Goal: Check status: Check status

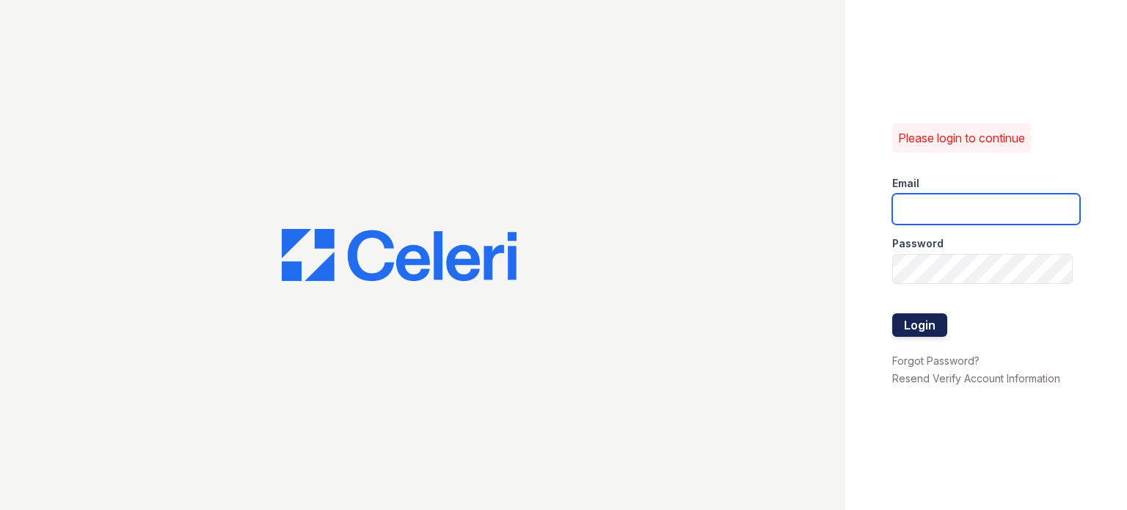
type input "smckinney@willowbridgepc.com"
click at [913, 329] on button "Login" at bounding box center [919, 324] width 55 height 23
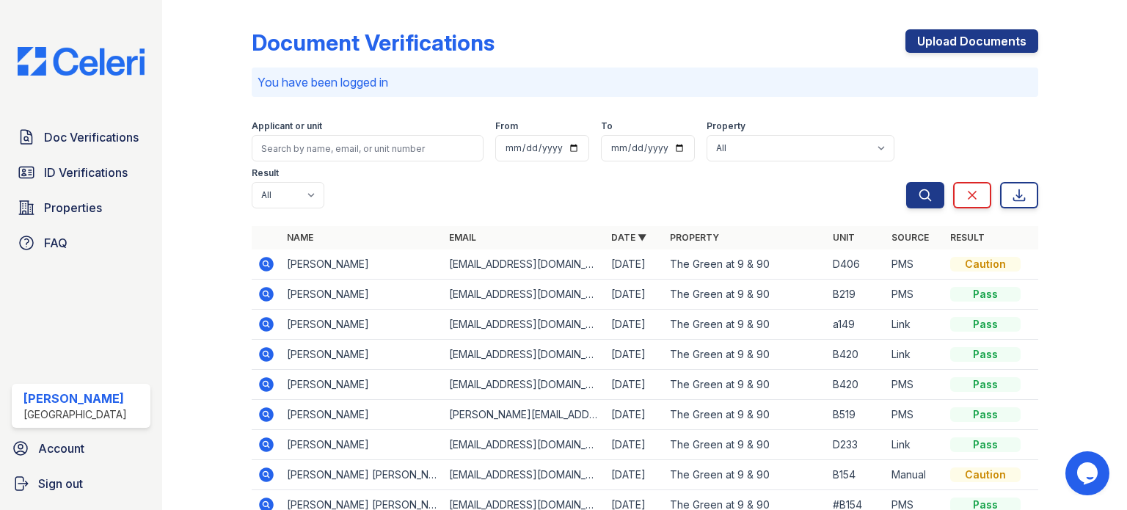
click at [271, 262] on icon at bounding box center [266, 264] width 15 height 15
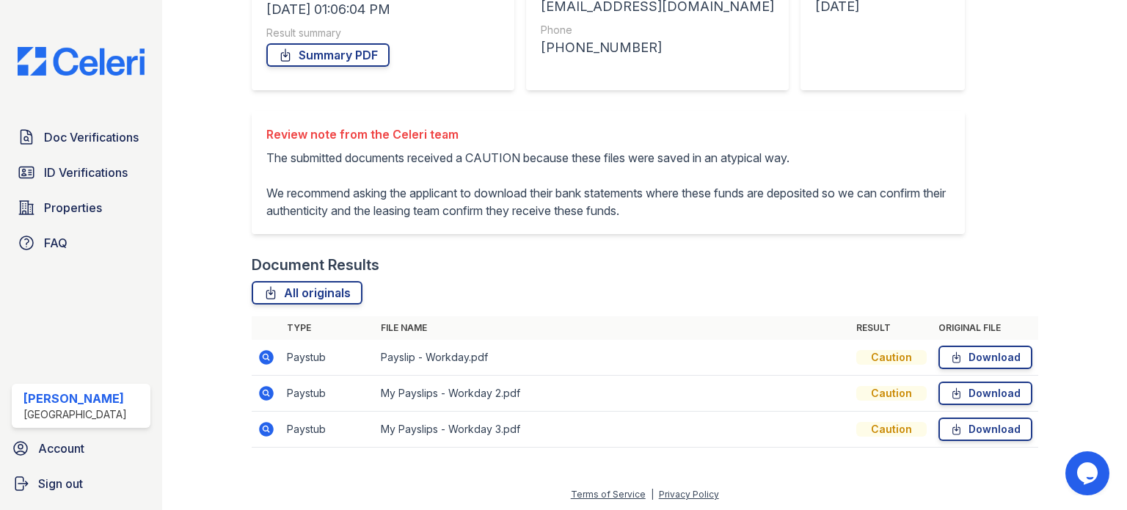
scroll to position [252, 0]
click at [311, 290] on link "All originals" at bounding box center [307, 291] width 111 height 23
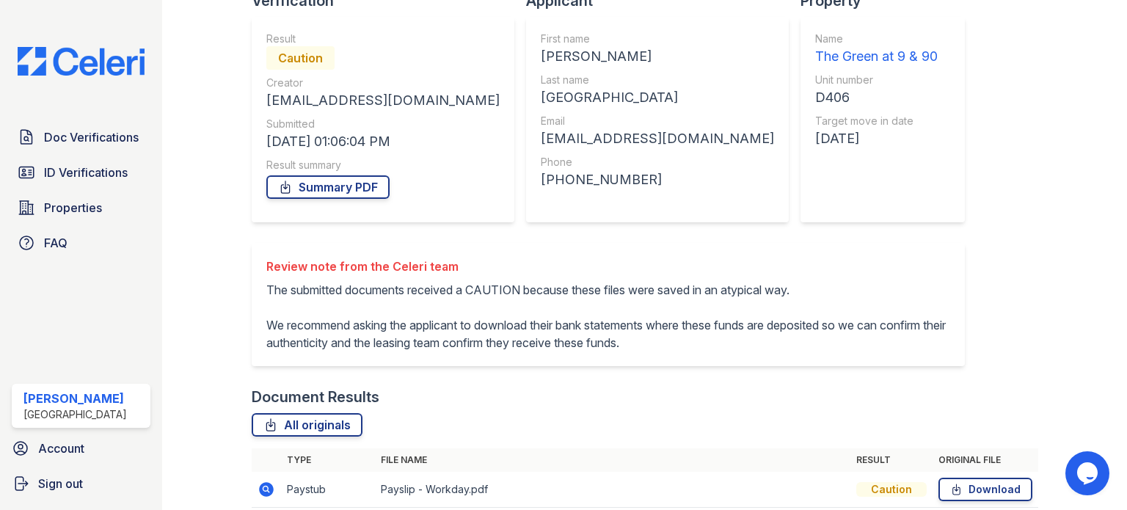
scroll to position [0, 0]
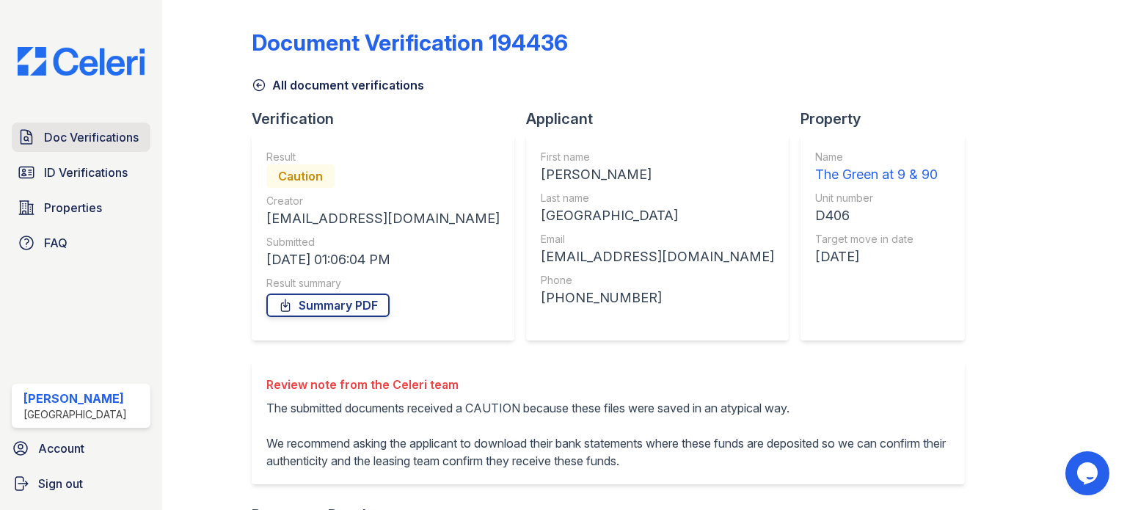
click at [84, 132] on span "Doc Verifications" at bounding box center [91, 137] width 95 height 18
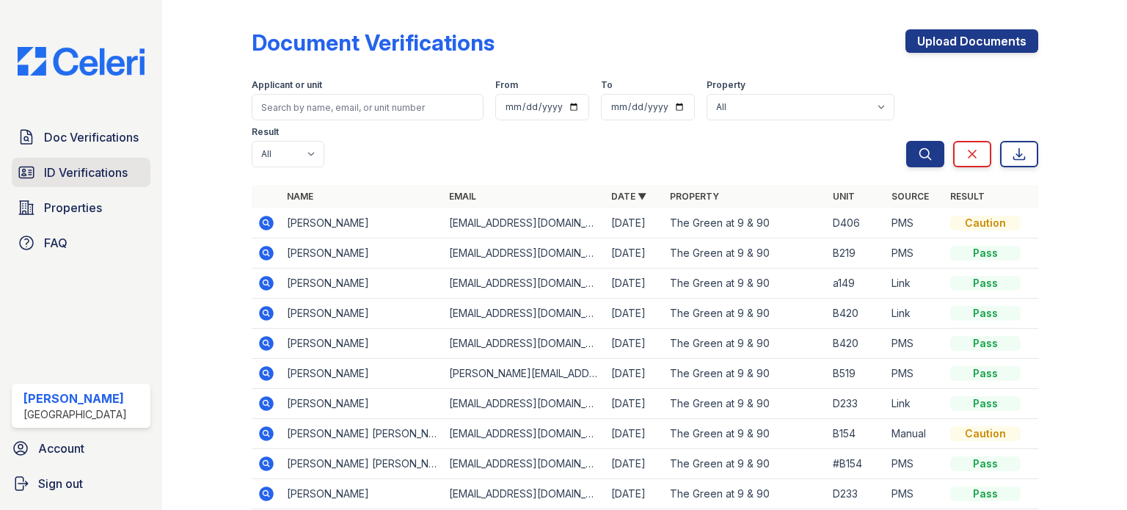
click at [79, 169] on span "ID Verifications" at bounding box center [86, 173] width 84 height 18
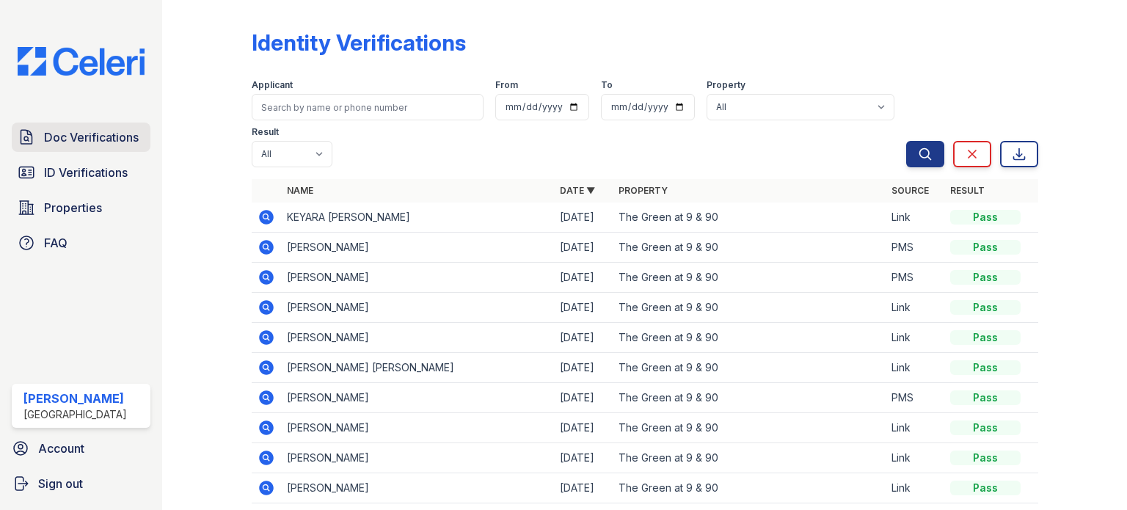
click at [84, 140] on span "Doc Verifications" at bounding box center [91, 137] width 95 height 18
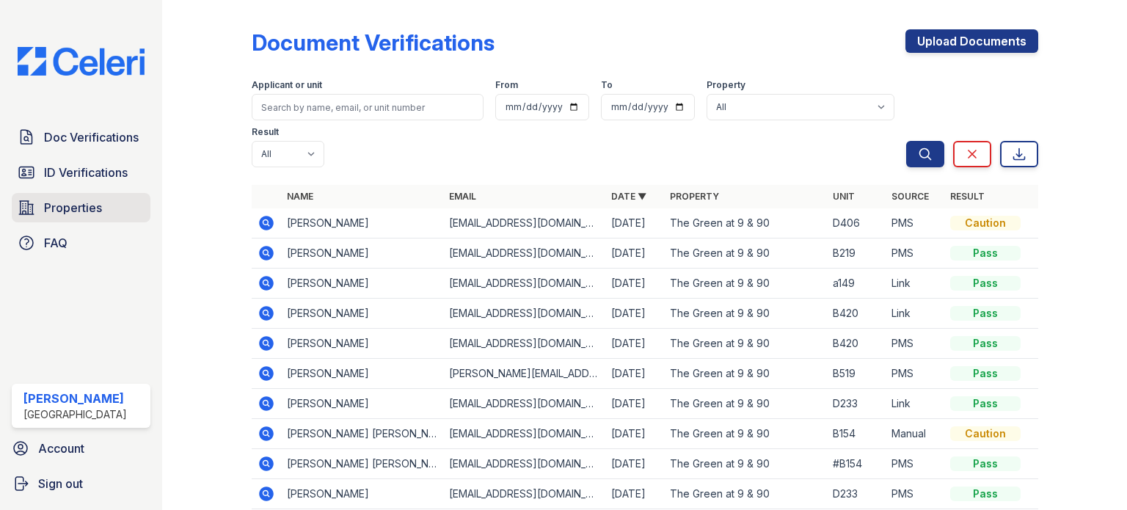
click at [67, 207] on span "Properties" at bounding box center [73, 208] width 58 height 18
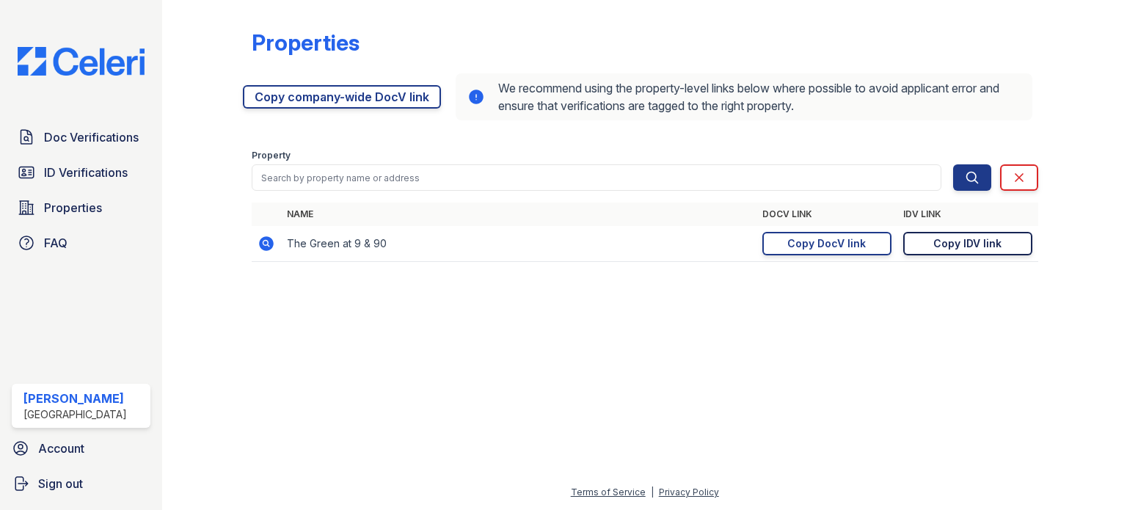
click at [963, 244] on div "Copy IDV link" at bounding box center [967, 243] width 68 height 15
click at [838, 245] on div "Copy DocV link" at bounding box center [826, 243] width 79 height 15
click at [81, 172] on span "ID Verifications" at bounding box center [86, 173] width 84 height 18
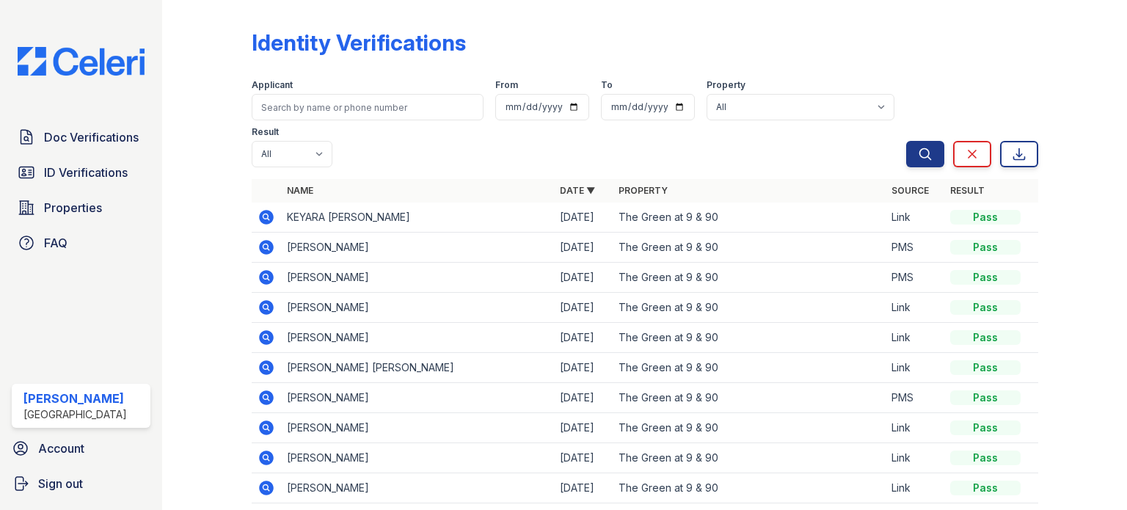
click at [267, 248] on icon at bounding box center [266, 247] width 15 height 15
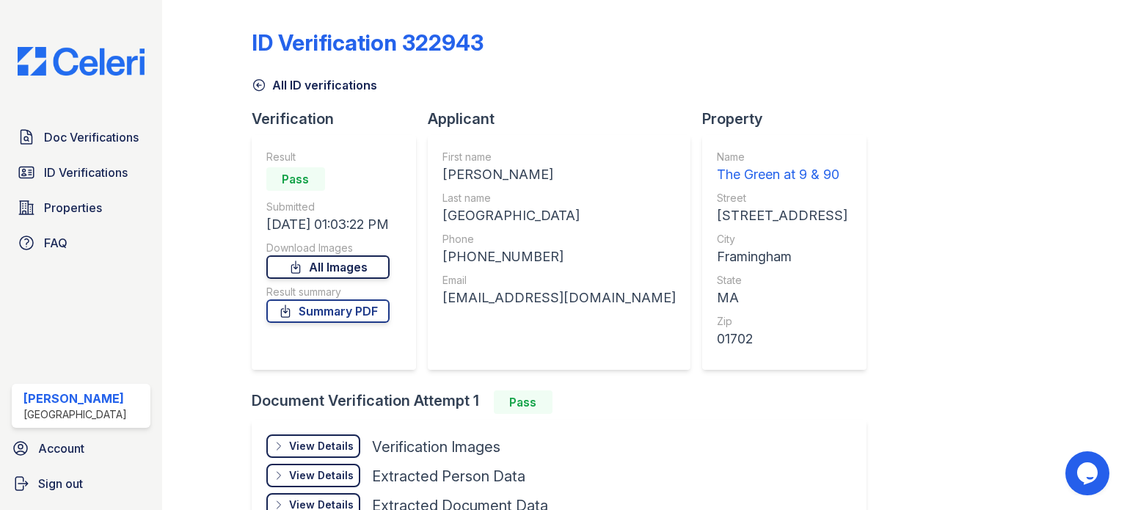
click at [323, 270] on link "All Images" at bounding box center [327, 266] width 123 height 23
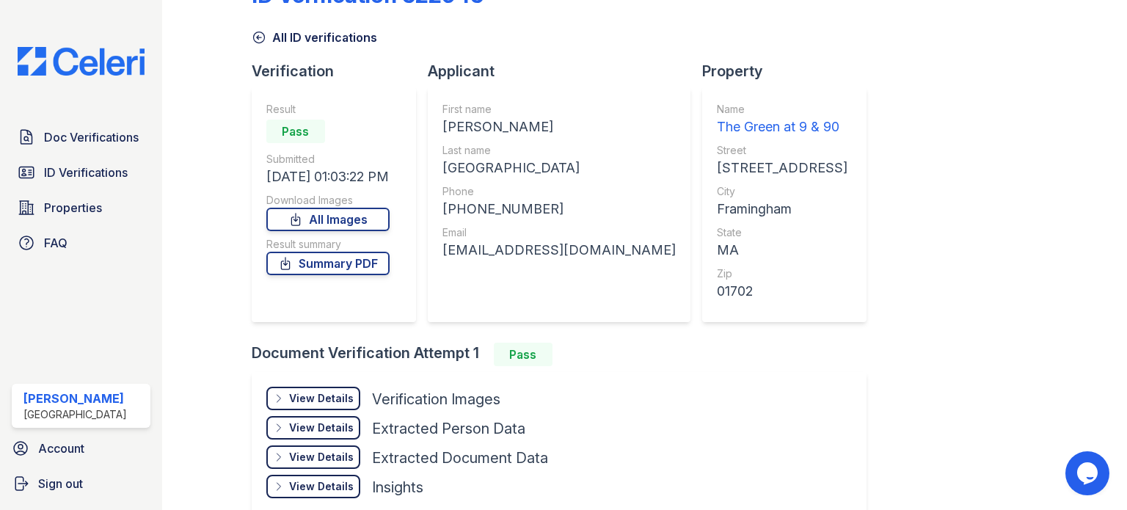
scroll to position [73, 0]
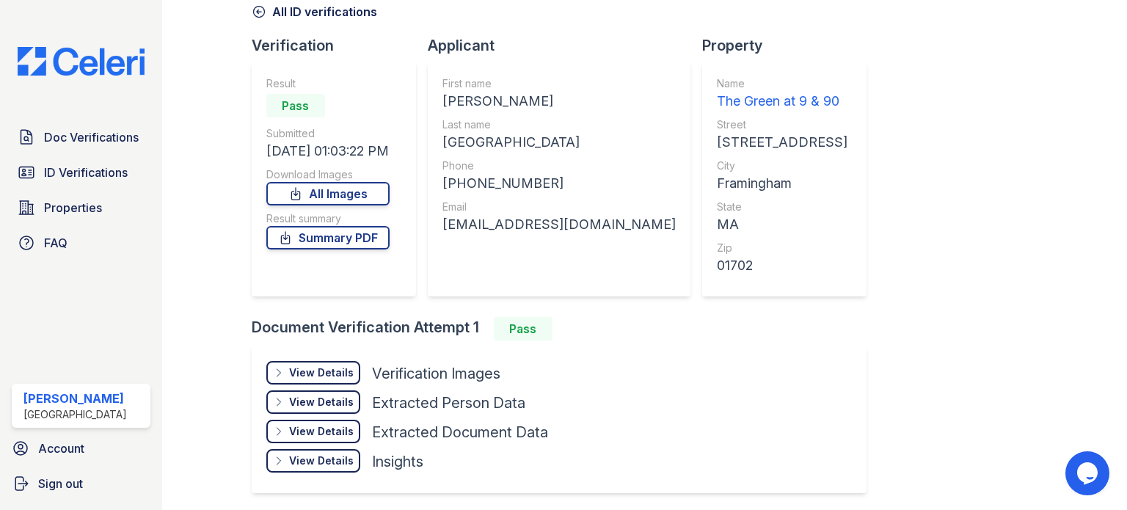
click at [318, 372] on div "View Details" at bounding box center [321, 372] width 65 height 15
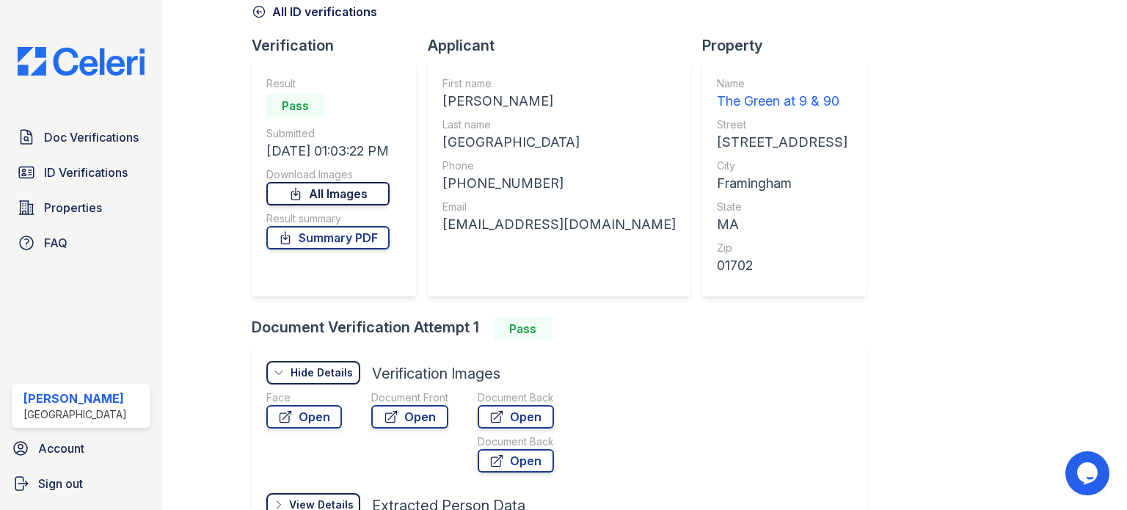
click at [329, 189] on link "All Images" at bounding box center [327, 193] width 123 height 23
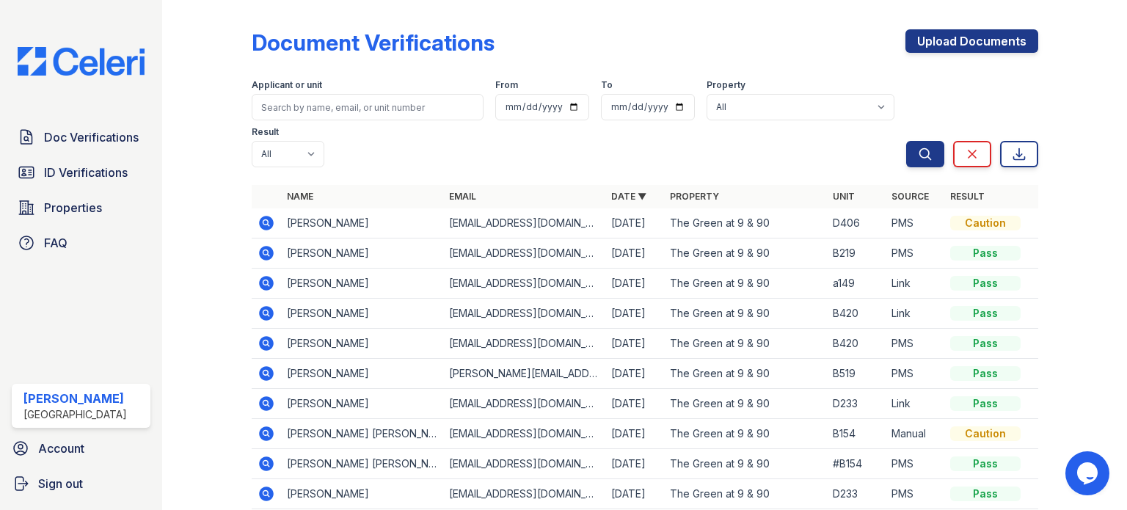
drag, startPoint x: 79, startPoint y: 172, endPoint x: 317, endPoint y: 169, distance: 238.5
click at [79, 172] on span "ID Verifications" at bounding box center [86, 173] width 84 height 18
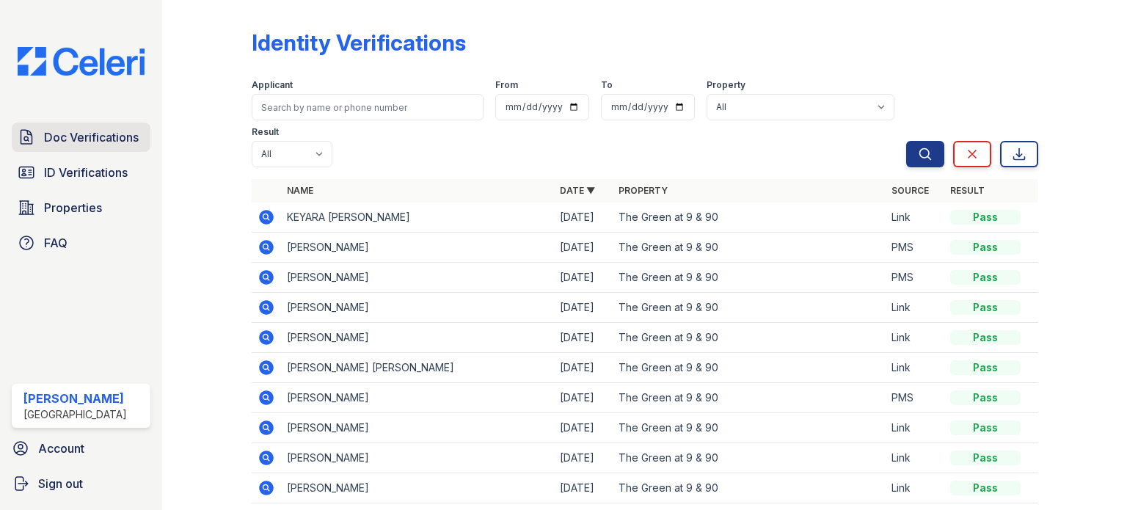
click at [101, 137] on span "Doc Verifications" at bounding box center [91, 137] width 95 height 18
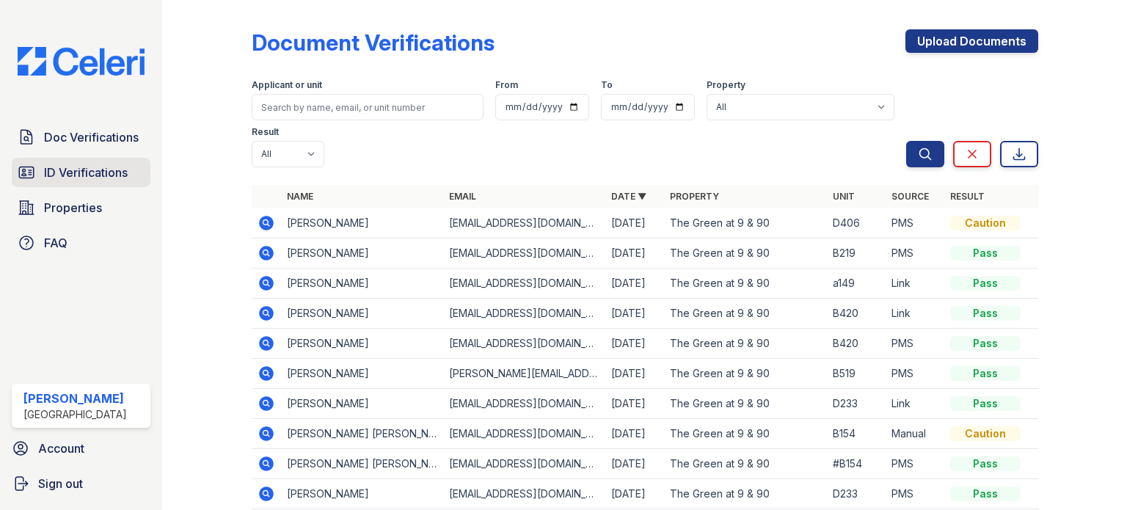
click at [84, 169] on span "ID Verifications" at bounding box center [86, 173] width 84 height 18
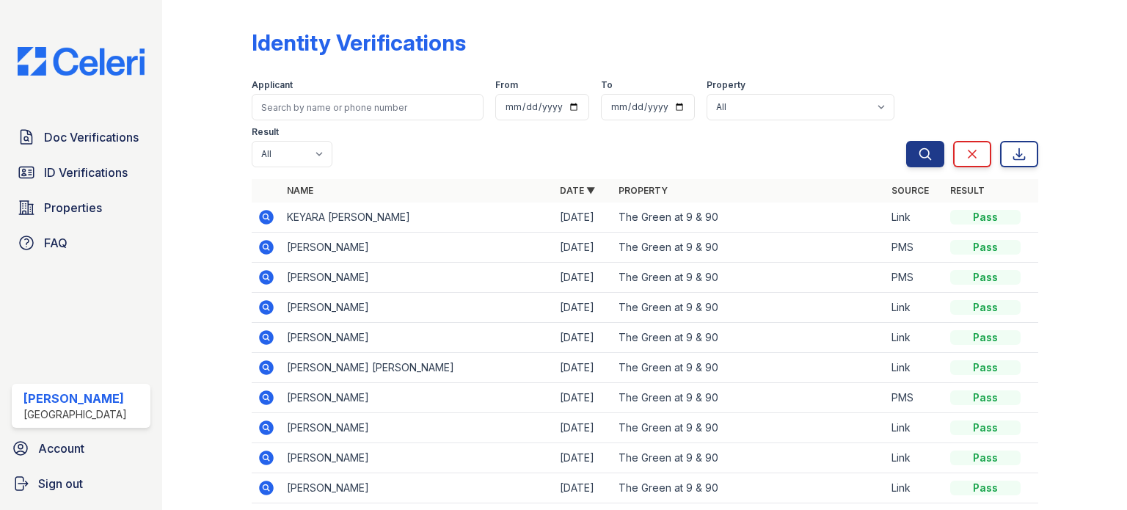
click at [269, 216] on icon at bounding box center [266, 217] width 15 height 15
